Goal: Navigation & Orientation: Find specific page/section

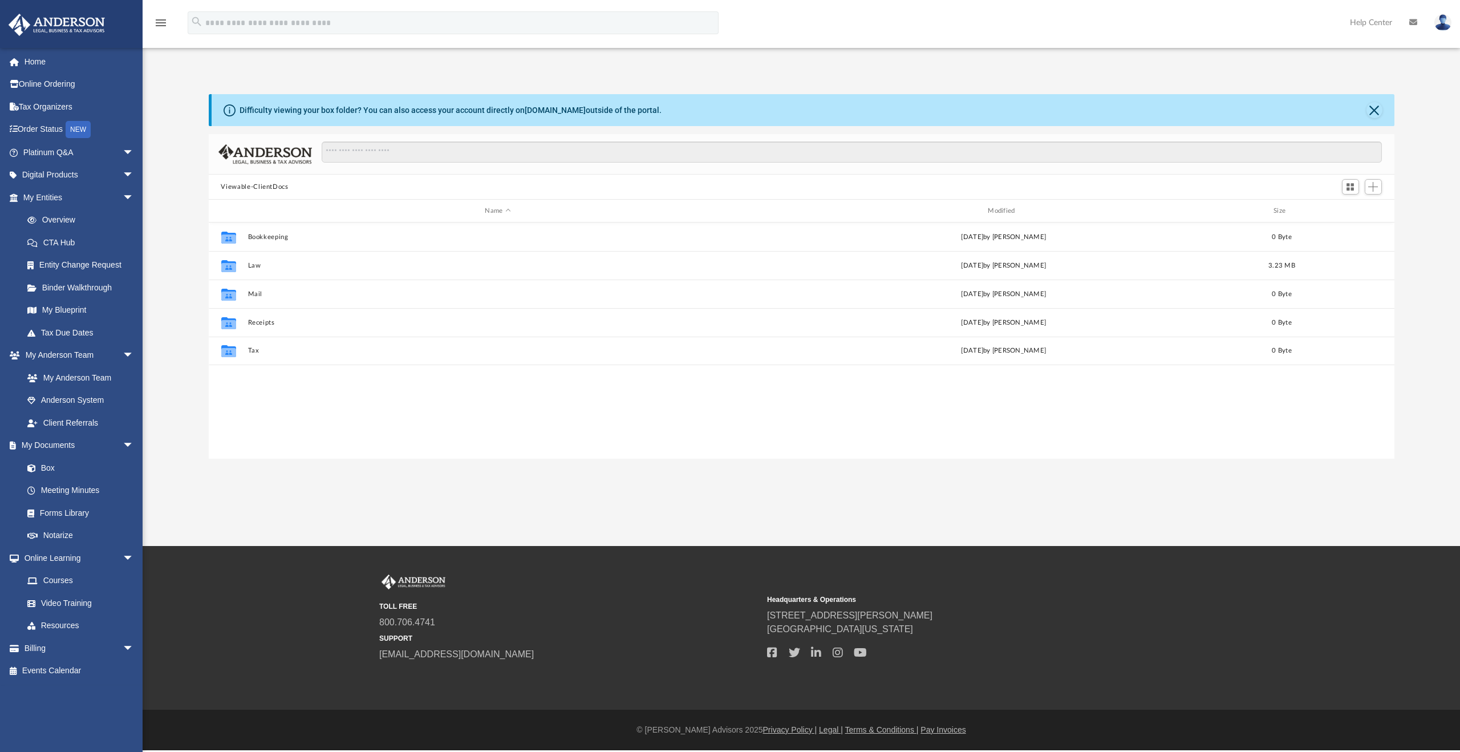
scroll to position [250, 1177]
click at [48, 150] on link "Platinum Q&A arrow_drop_down" at bounding box center [79, 152] width 143 height 23
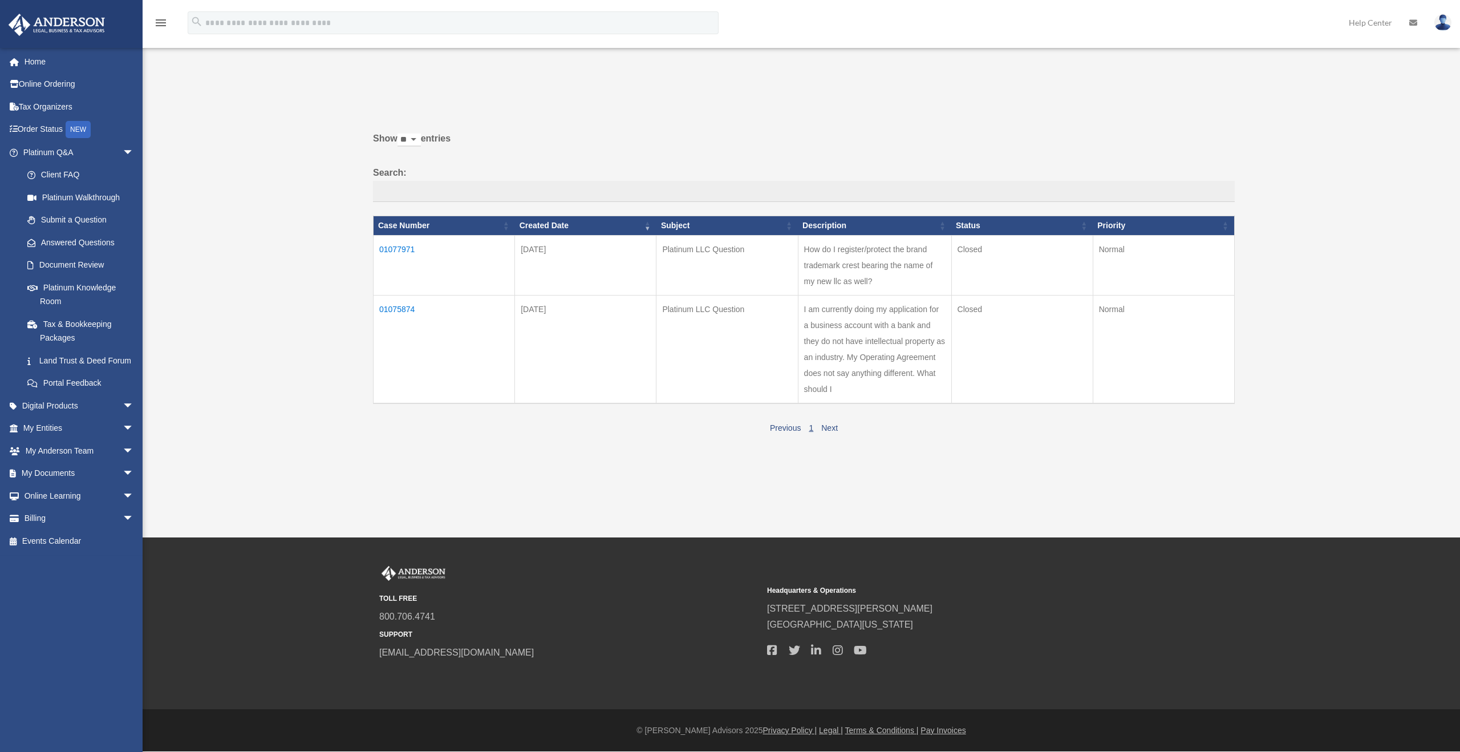
click at [152, 169] on div "Past Questions & Answers orangecrush1979@hotmail.com Sign Out orangecrush1979@h…" at bounding box center [730, 261] width 1460 height 407
click at [96, 286] on link "Platinum Knowledge Room" at bounding box center [83, 294] width 135 height 37
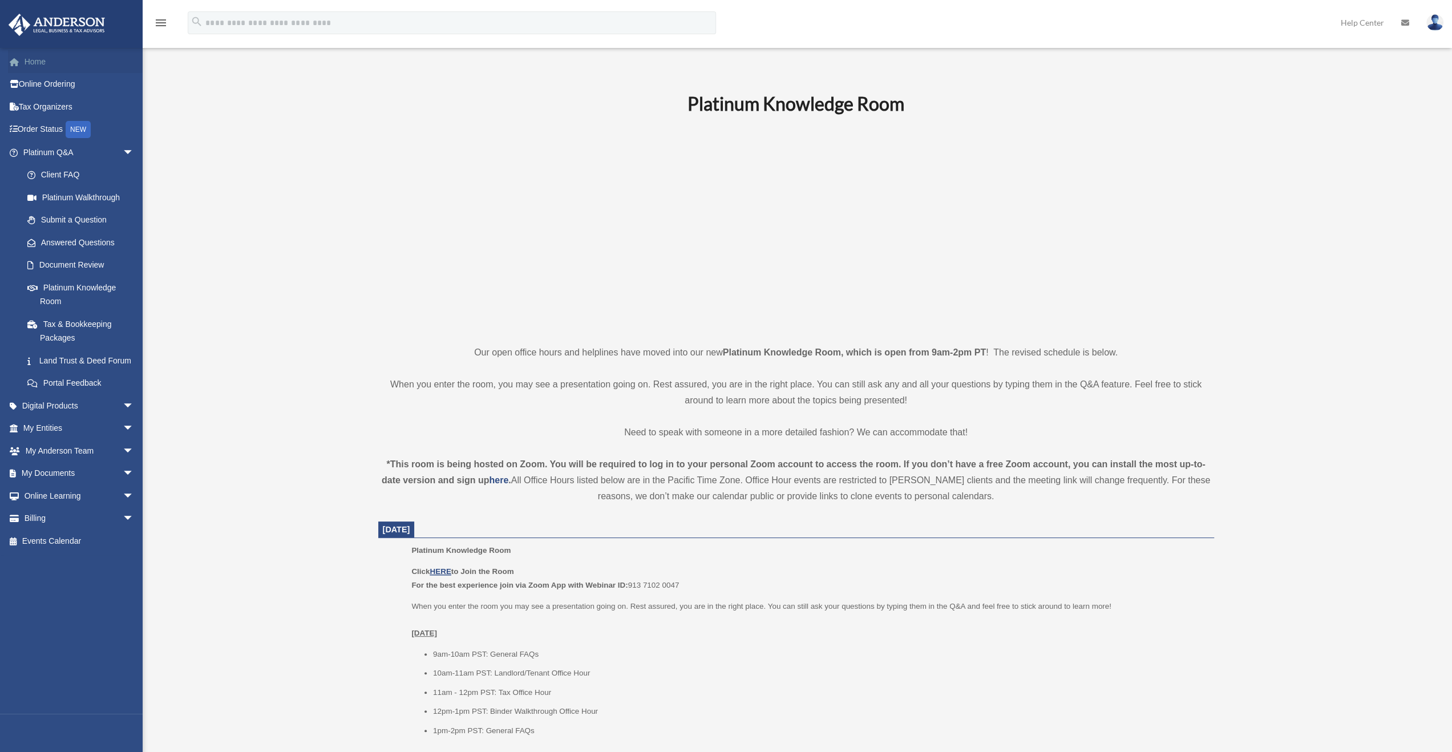
click at [45, 60] on link "Home" at bounding box center [79, 61] width 143 height 23
